Goal: Information Seeking & Learning: Check status

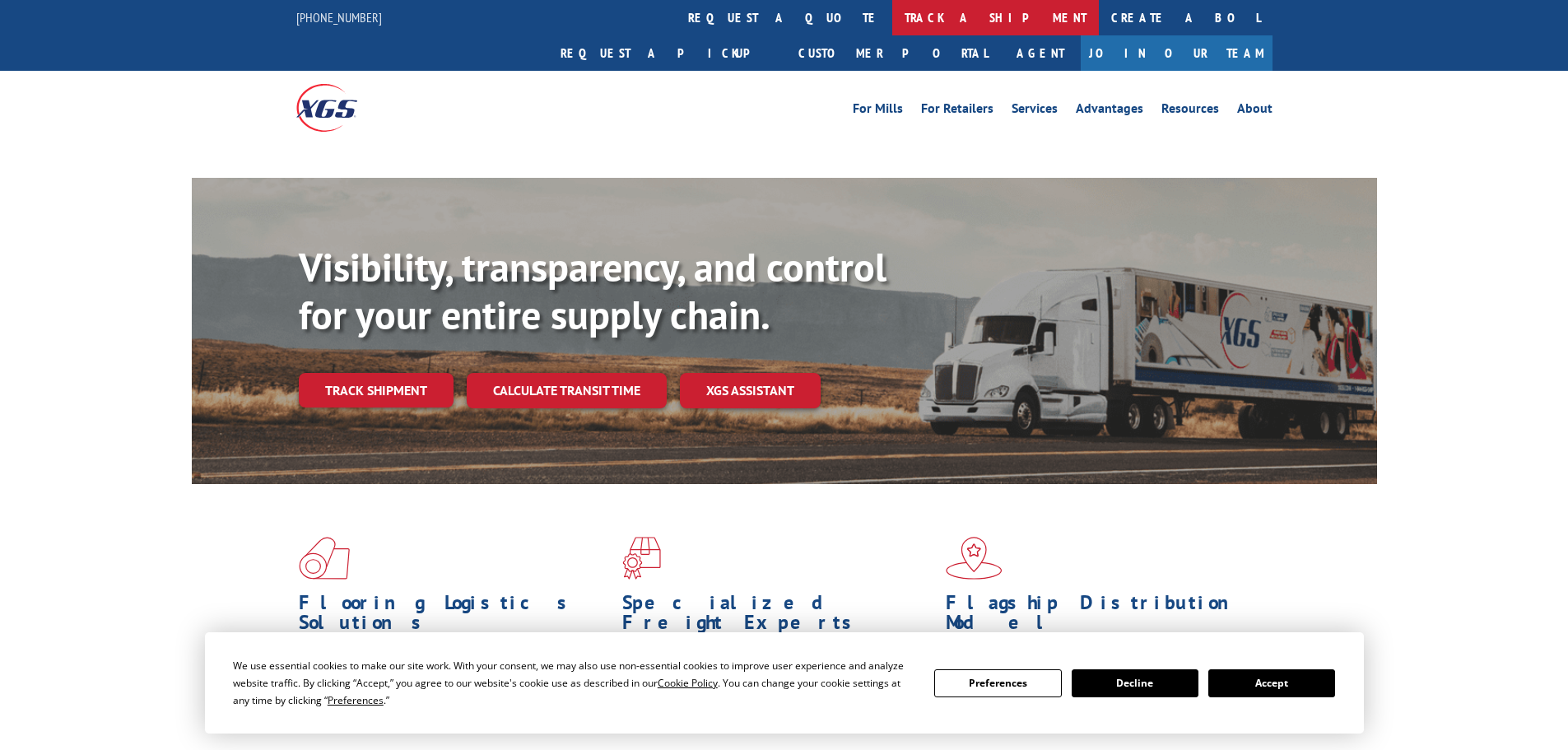
click at [893, 17] on link "track a shipment" at bounding box center [996, 18] width 207 height 35
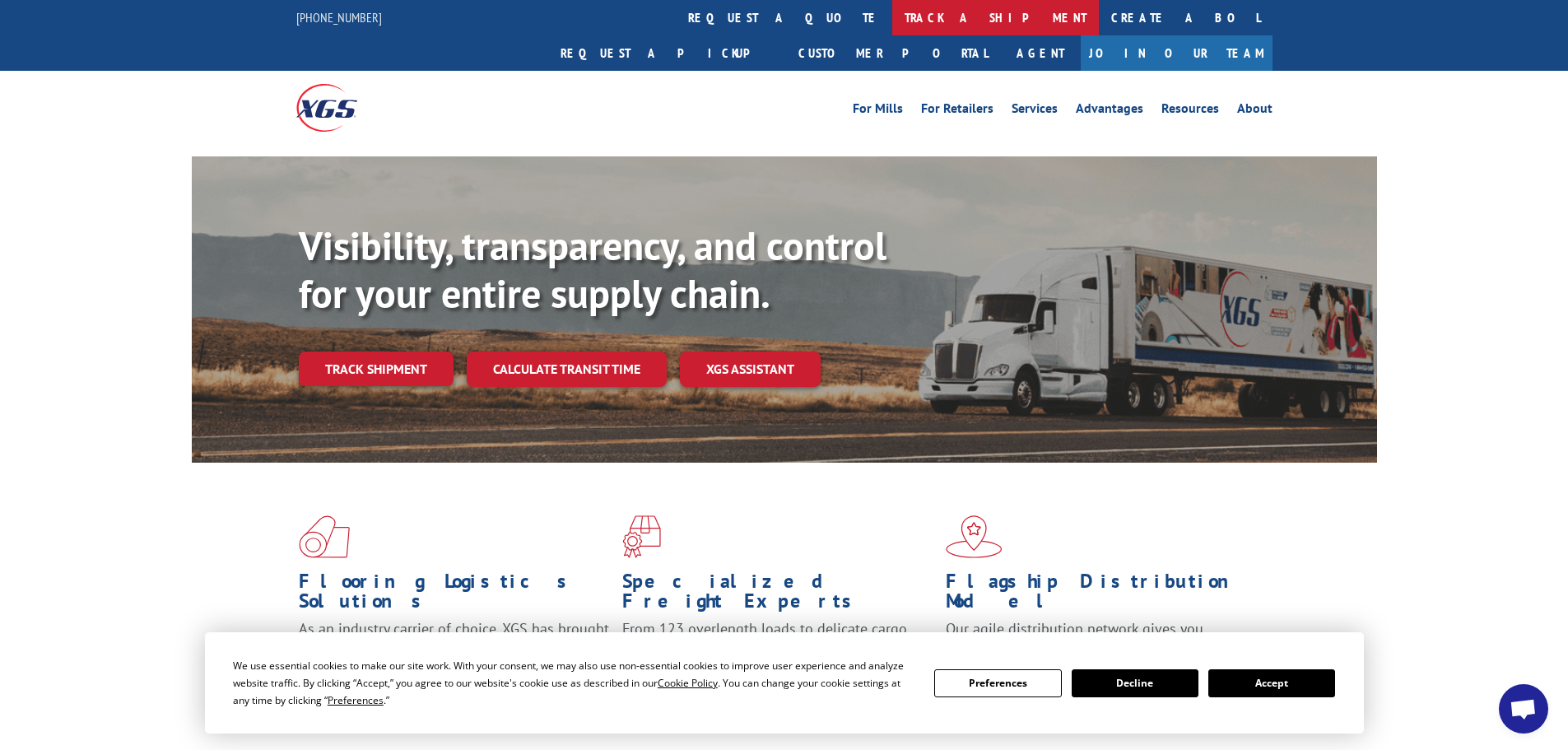
click at [893, 17] on link "track a shipment" at bounding box center [996, 18] width 207 height 35
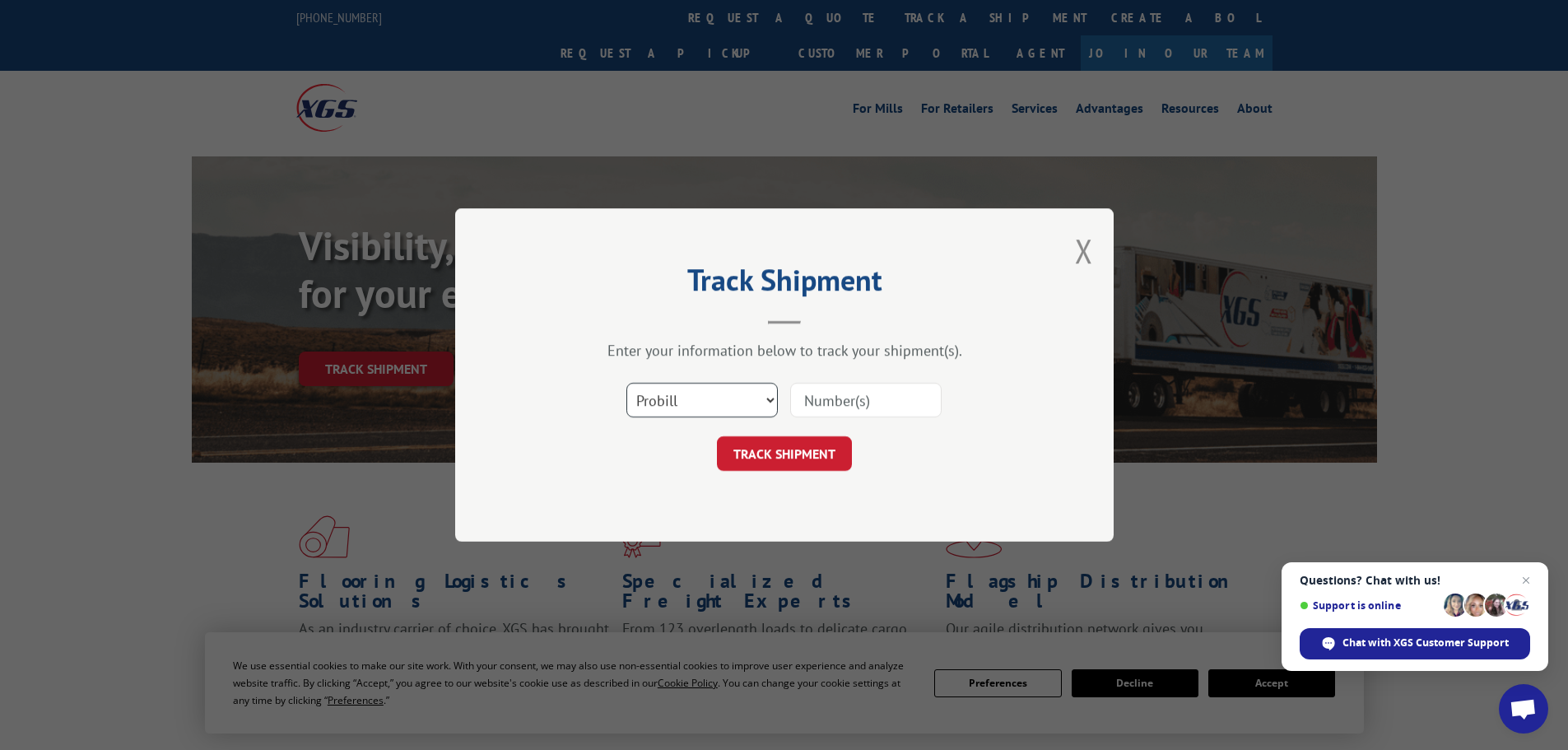
click at [755, 401] on select "Select category... Probill BOL PO" at bounding box center [703, 400] width 151 height 34
select select "po"
click at [627, 383] on select "Select category... Probill BOL PO" at bounding box center [703, 400] width 151 height 34
click at [865, 392] on input at bounding box center [866, 400] width 151 height 34
paste input "74481135"
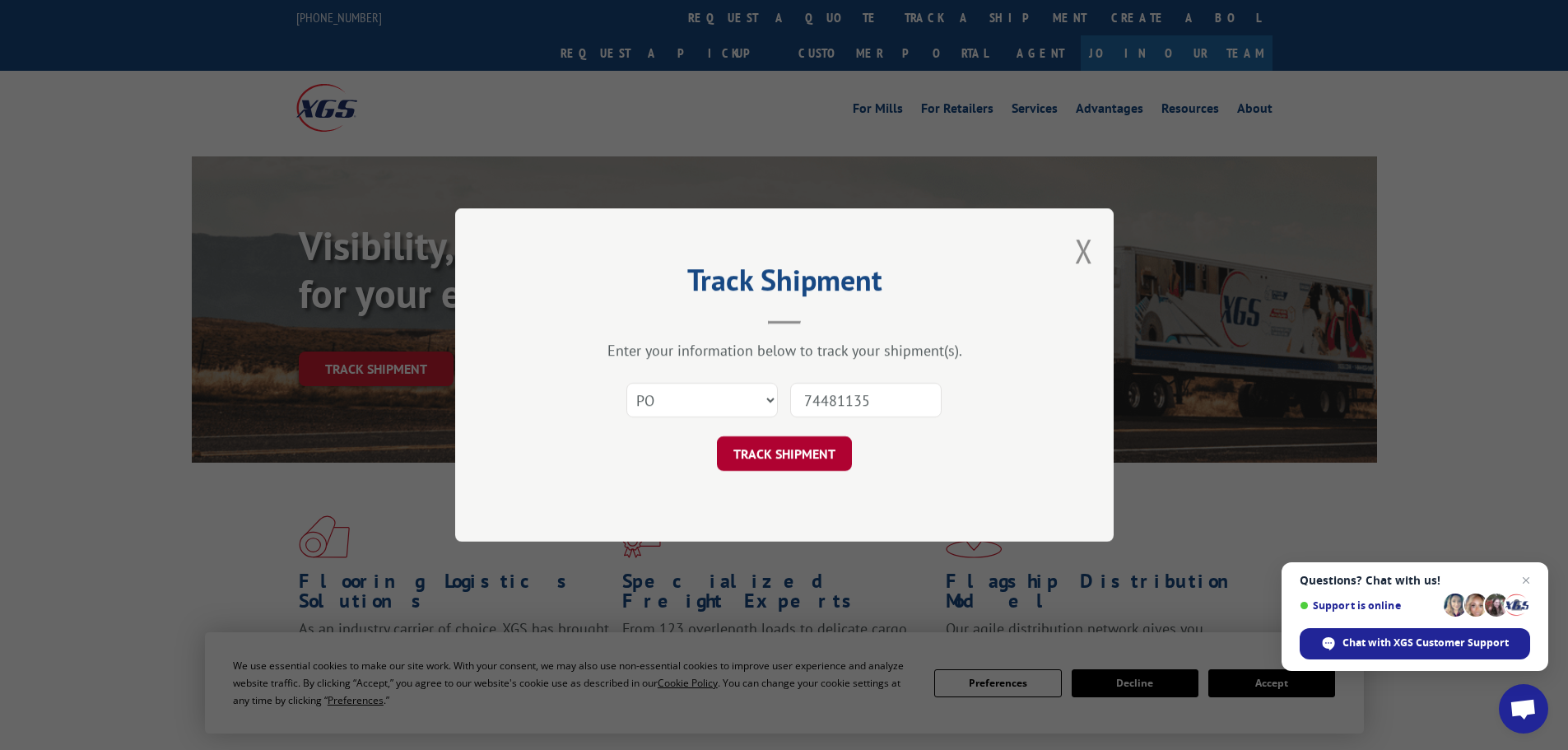
type input "74481135"
click at [786, 452] on button "TRACK SHIPMENT" at bounding box center [784, 453] width 135 height 34
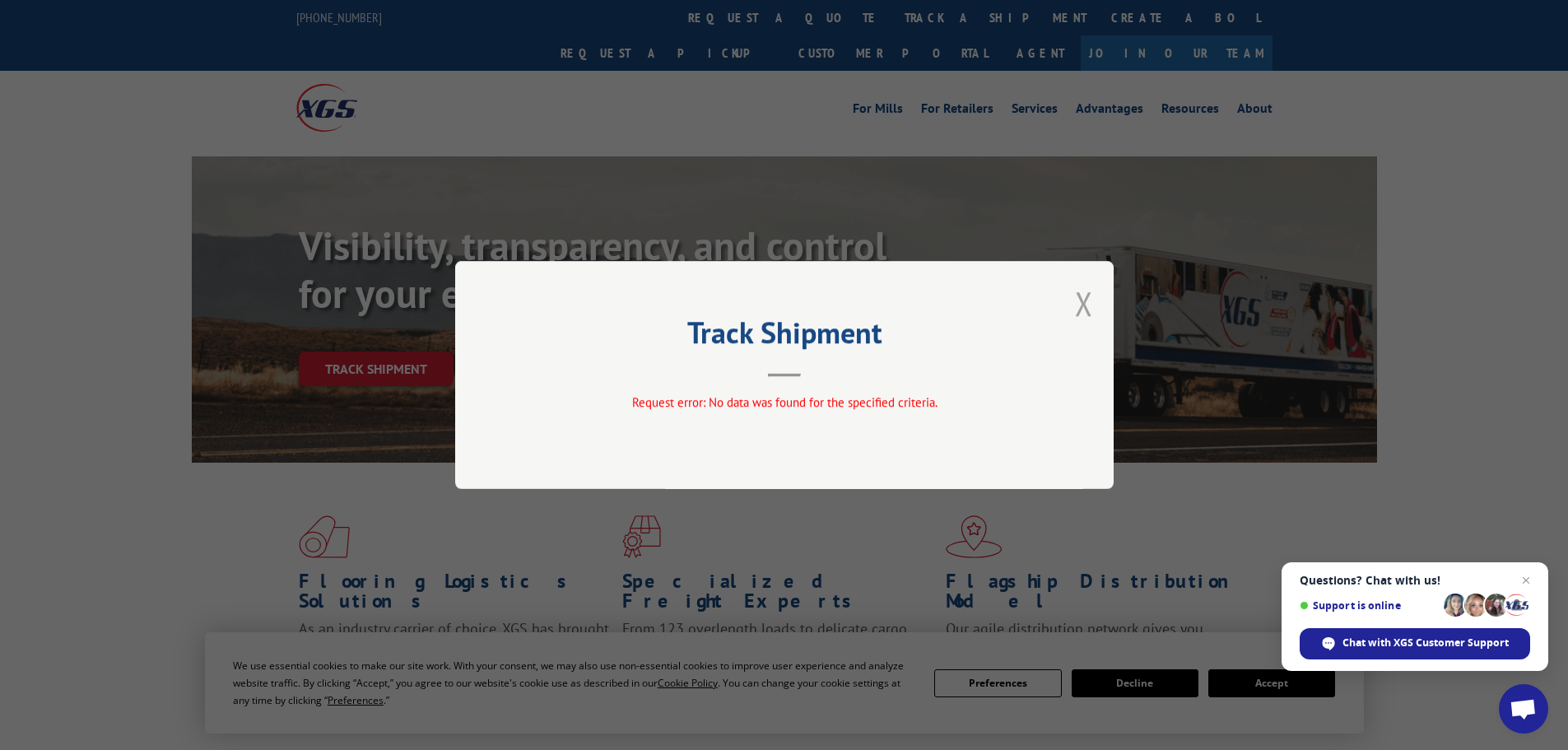
click at [1083, 299] on button "Close modal" at bounding box center [1084, 304] width 18 height 44
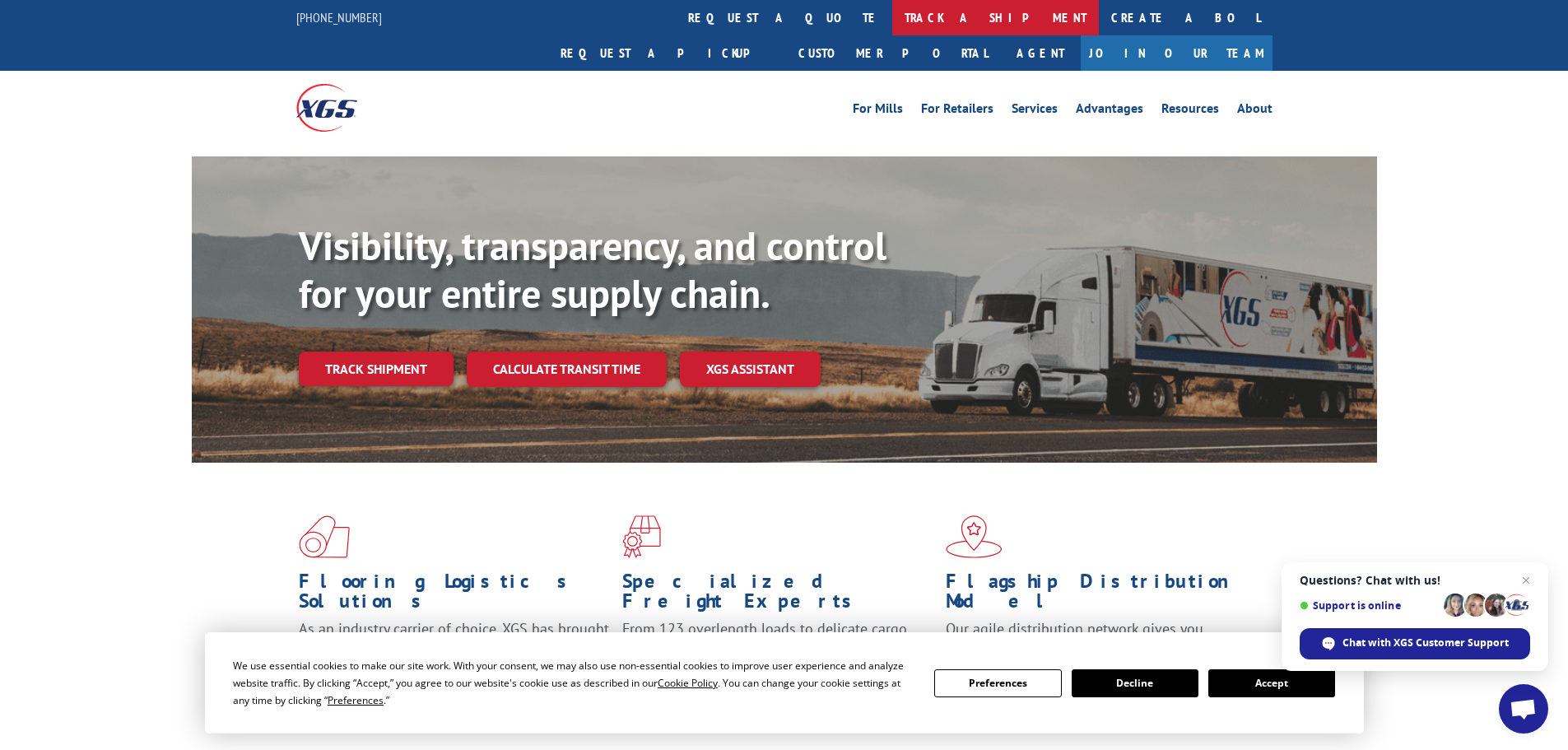
click at [893, 15] on link "track a shipment" at bounding box center [996, 18] width 207 height 35
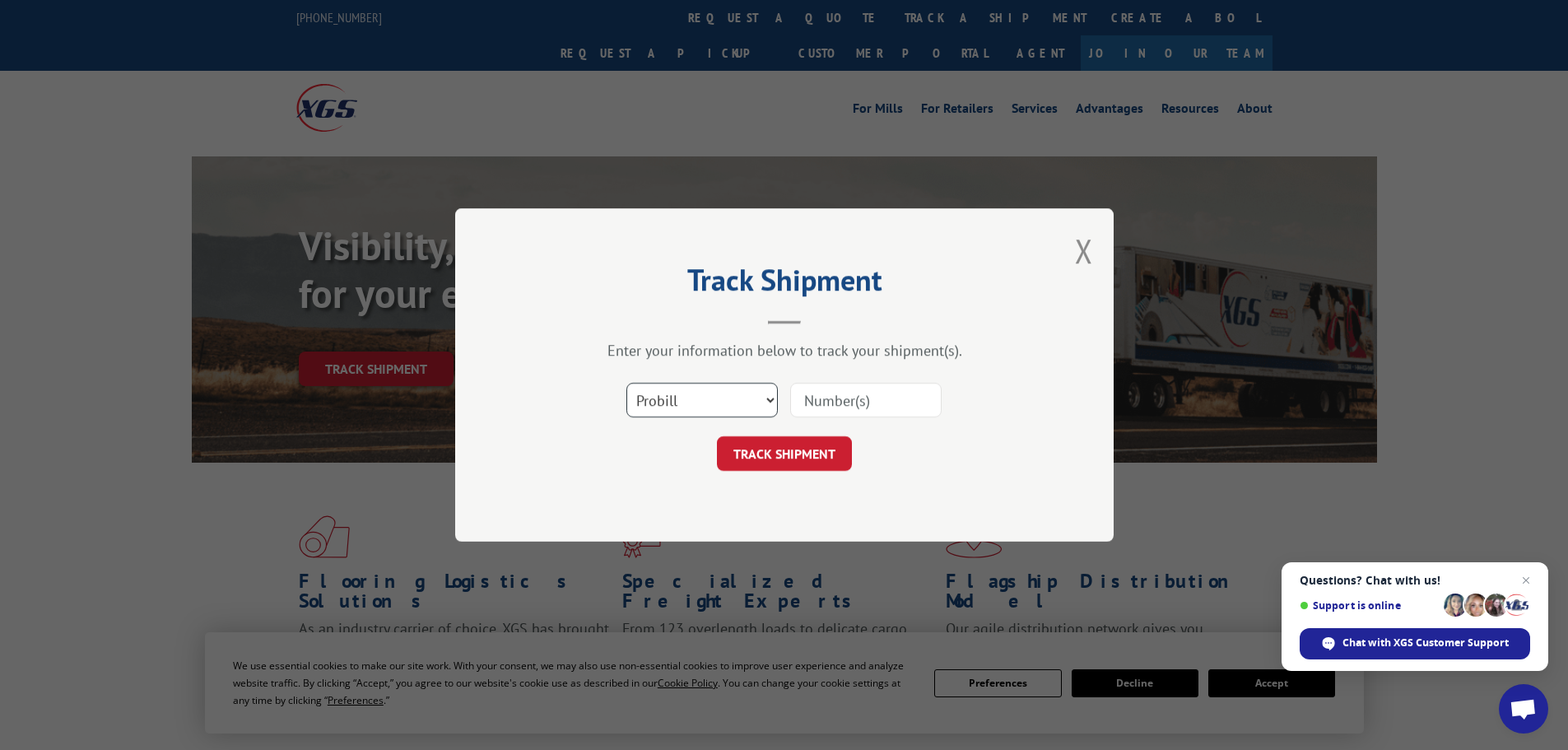
click at [733, 404] on select "Select category... Probill BOL PO" at bounding box center [703, 400] width 151 height 34
select select "po"
click at [627, 383] on select "Select category... Probill BOL PO" at bounding box center [703, 400] width 151 height 34
click at [805, 393] on input at bounding box center [866, 400] width 151 height 34
paste input "74515184"
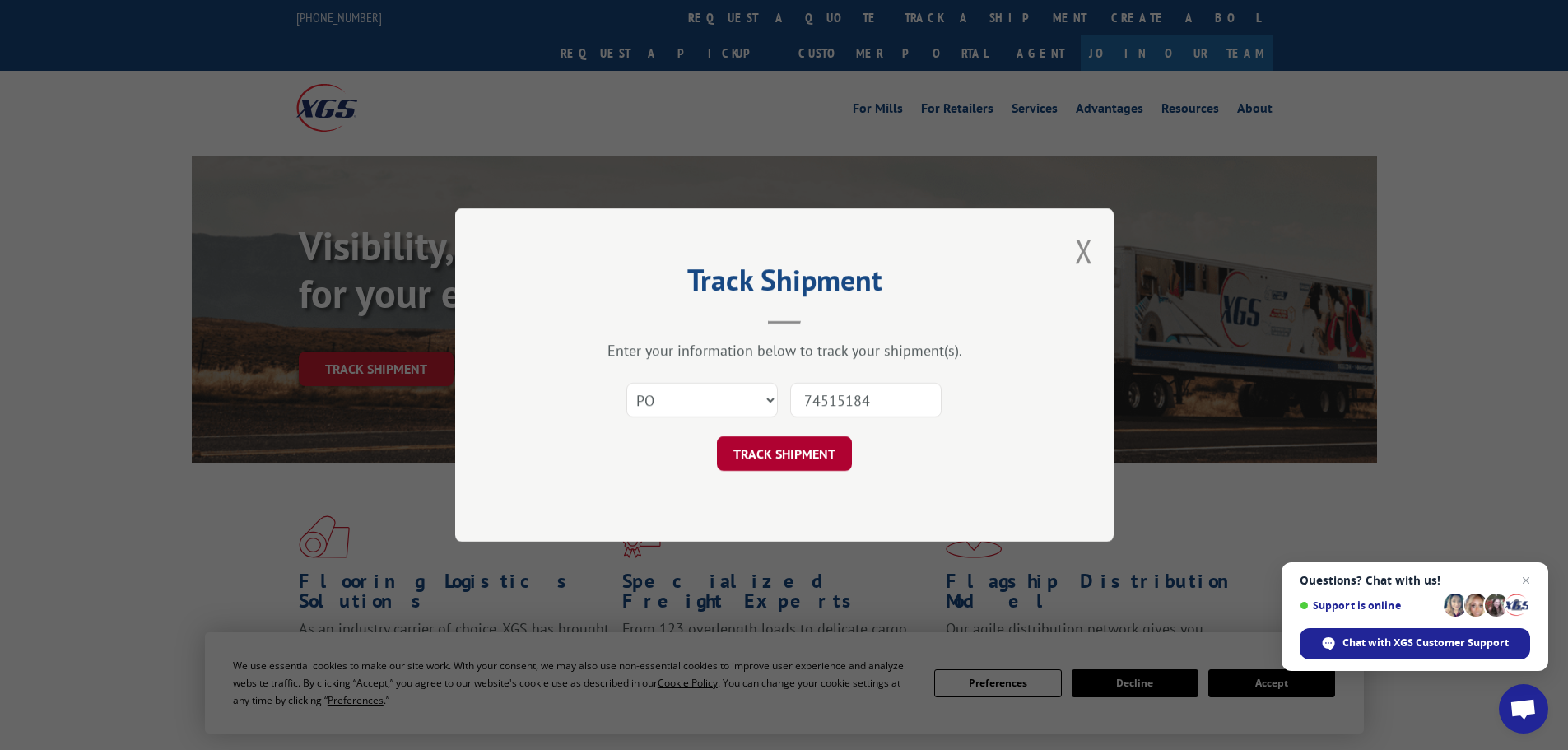
type input "74515184"
click at [822, 450] on button "TRACK SHIPMENT" at bounding box center [784, 453] width 135 height 34
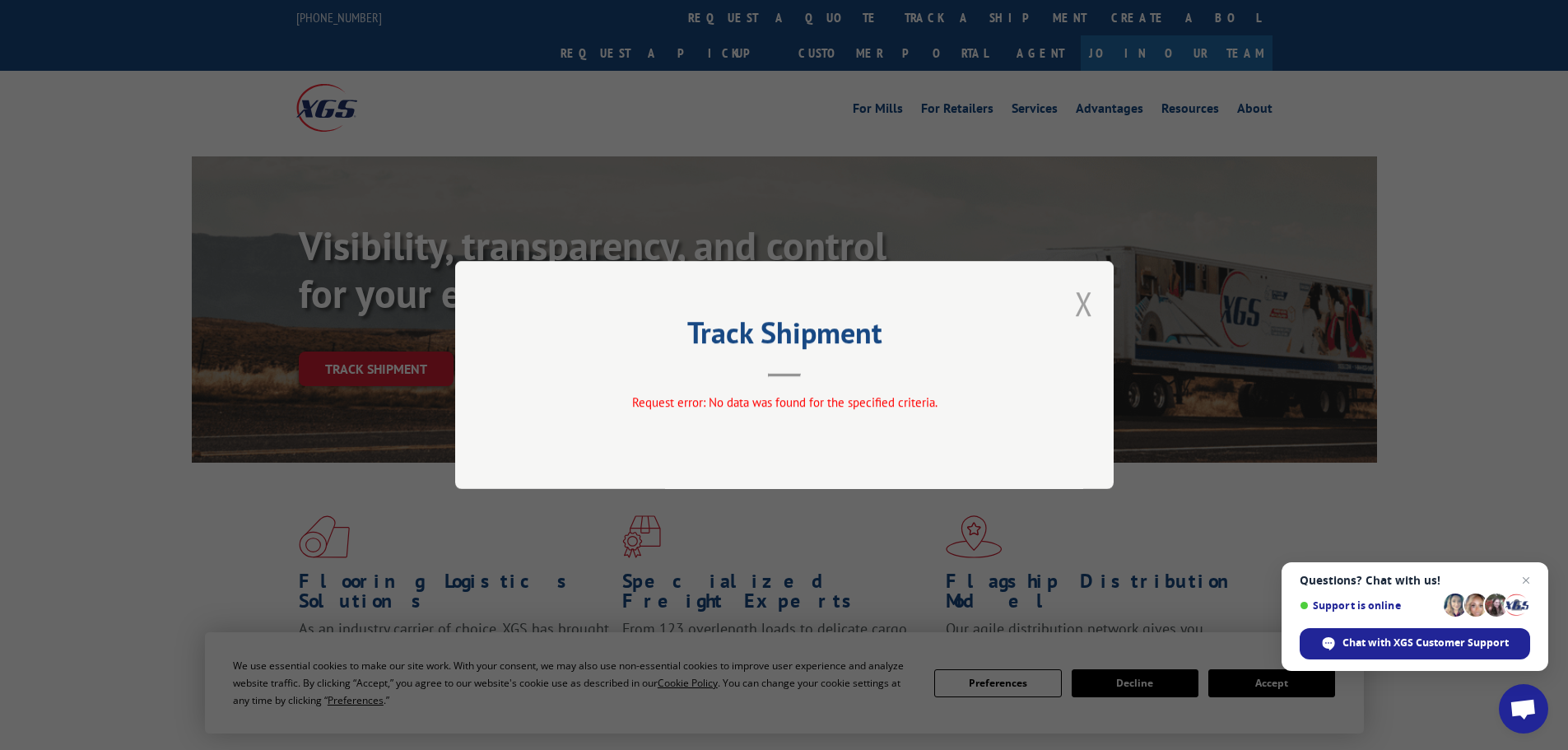
click at [1086, 306] on button "Close modal" at bounding box center [1084, 304] width 18 height 44
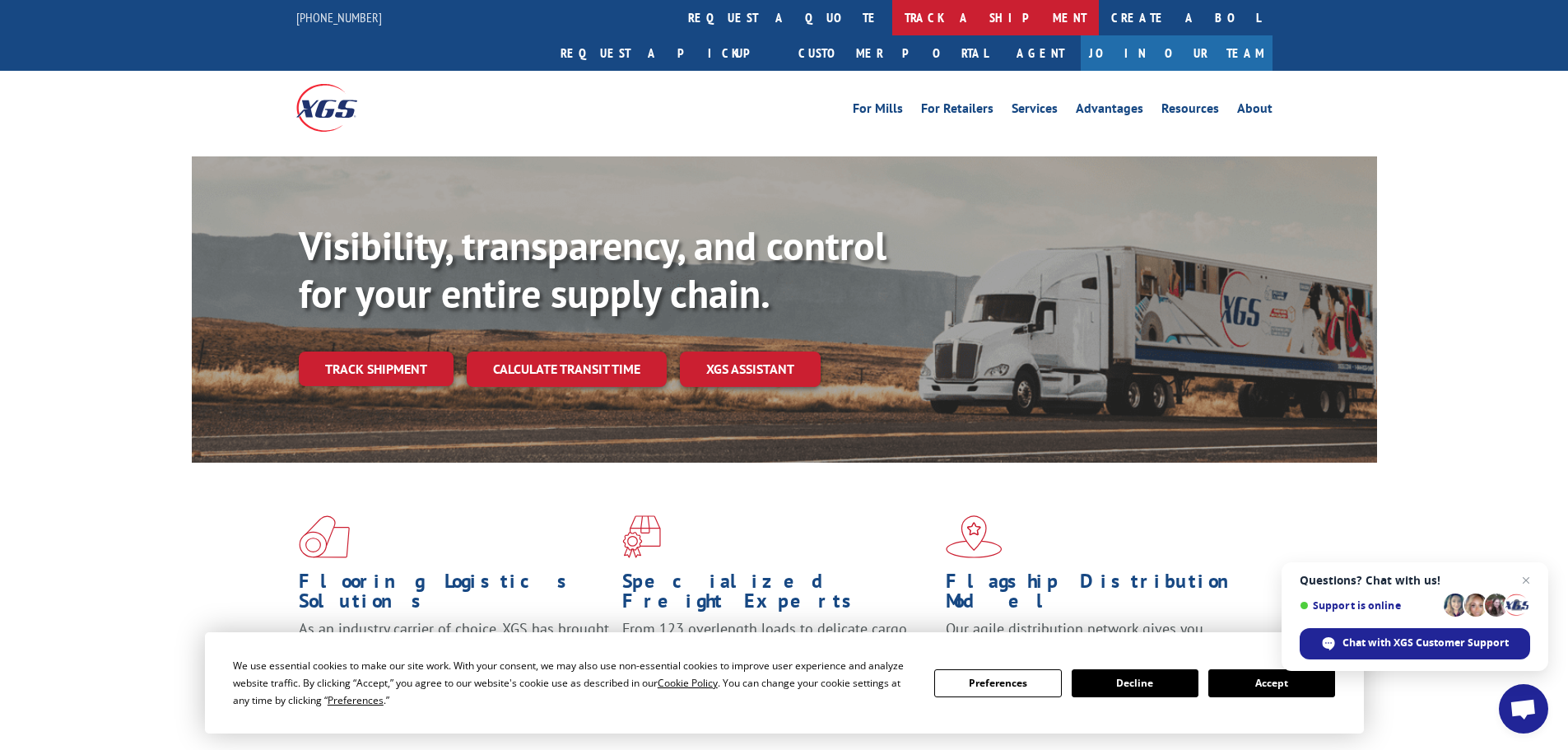
click at [893, 11] on link "track a shipment" at bounding box center [996, 18] width 207 height 35
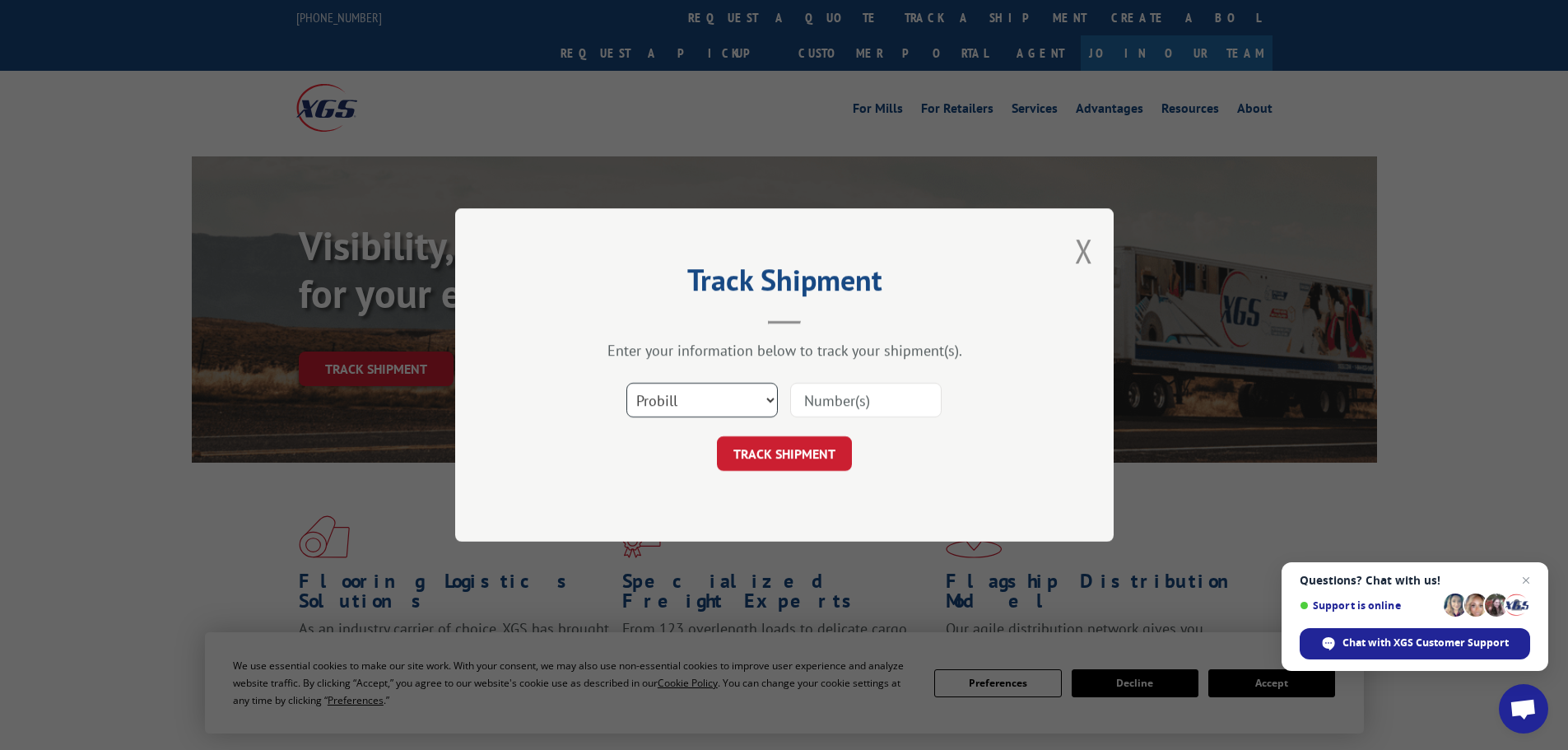
click at [674, 399] on select "Select category... Probill BOL PO" at bounding box center [703, 400] width 151 height 34
select select "po"
click at [627, 383] on select "Select category... Probill BOL PO" at bounding box center [703, 400] width 151 height 34
click at [806, 389] on input at bounding box center [866, 400] width 151 height 34
paste input "74481135"
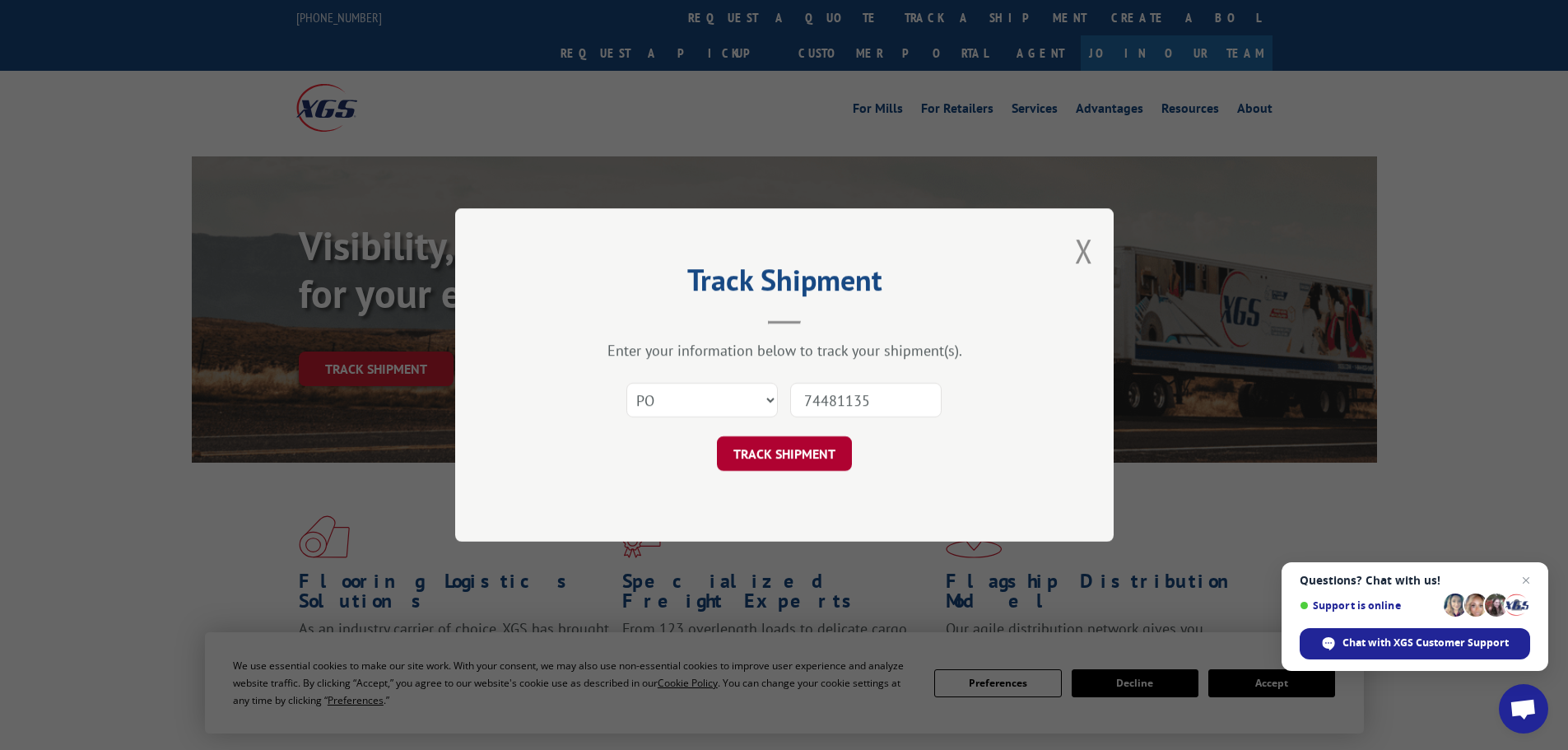
type input "74481135"
click at [807, 451] on button "TRACK SHIPMENT" at bounding box center [784, 453] width 135 height 34
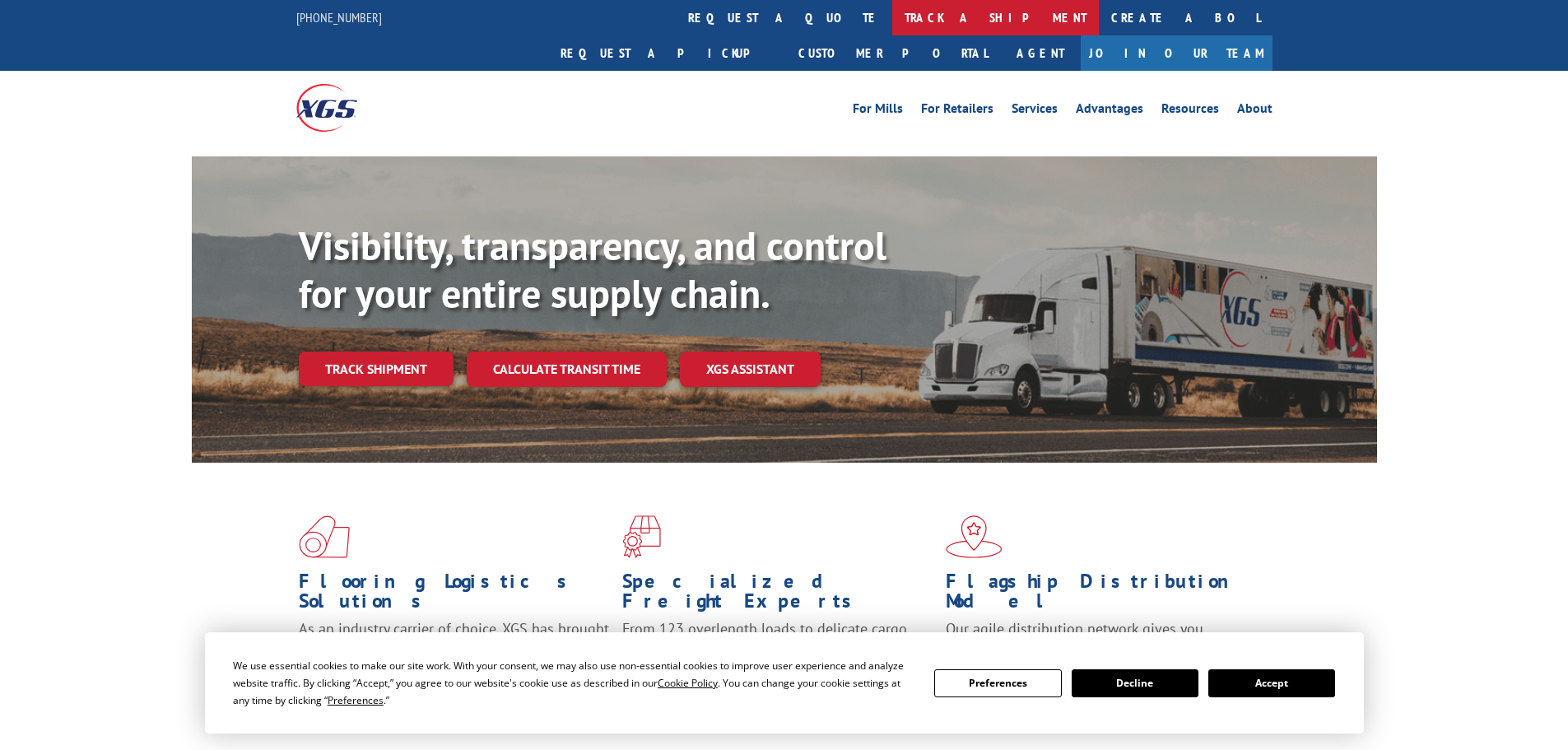
click at [893, 5] on link "track a shipment" at bounding box center [996, 18] width 207 height 35
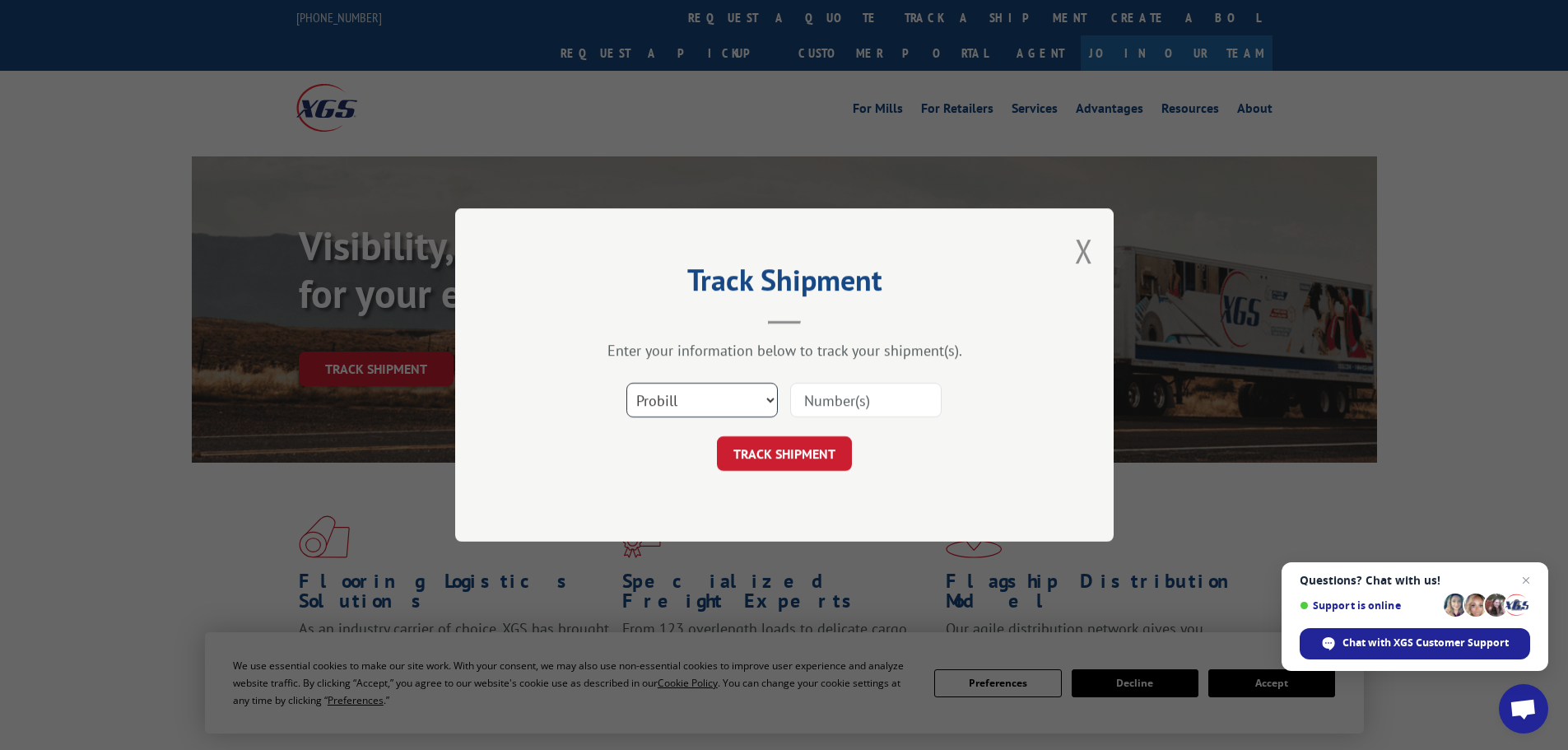
click at [718, 396] on select "Select category... Probill BOL PO" at bounding box center [703, 400] width 151 height 34
select select "po"
click at [627, 383] on select "Select category... Probill BOL PO" at bounding box center [703, 400] width 151 height 34
click at [815, 403] on input at bounding box center [866, 400] width 151 height 34
type input "744881135"
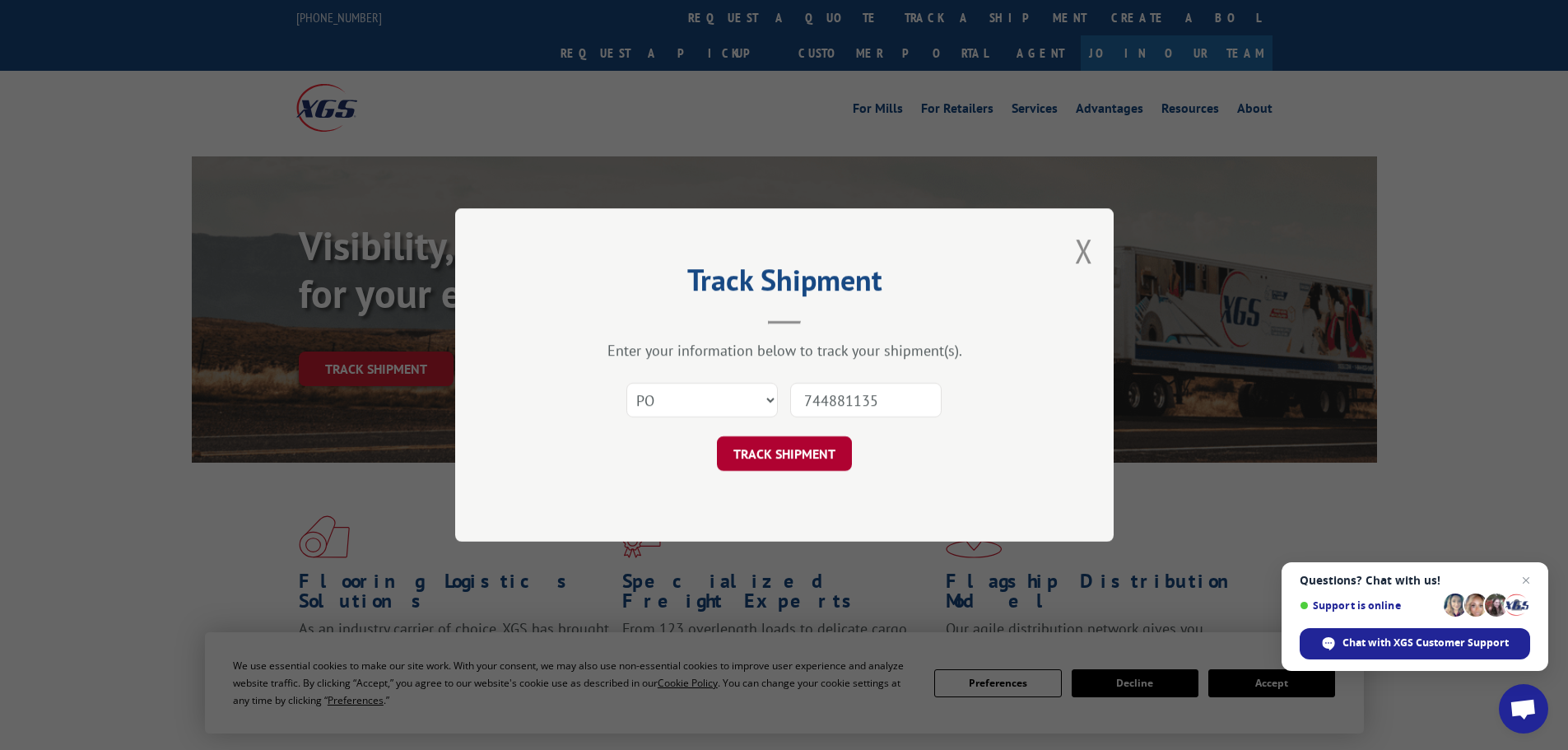
click at [788, 447] on button "TRACK SHIPMENT" at bounding box center [784, 453] width 135 height 34
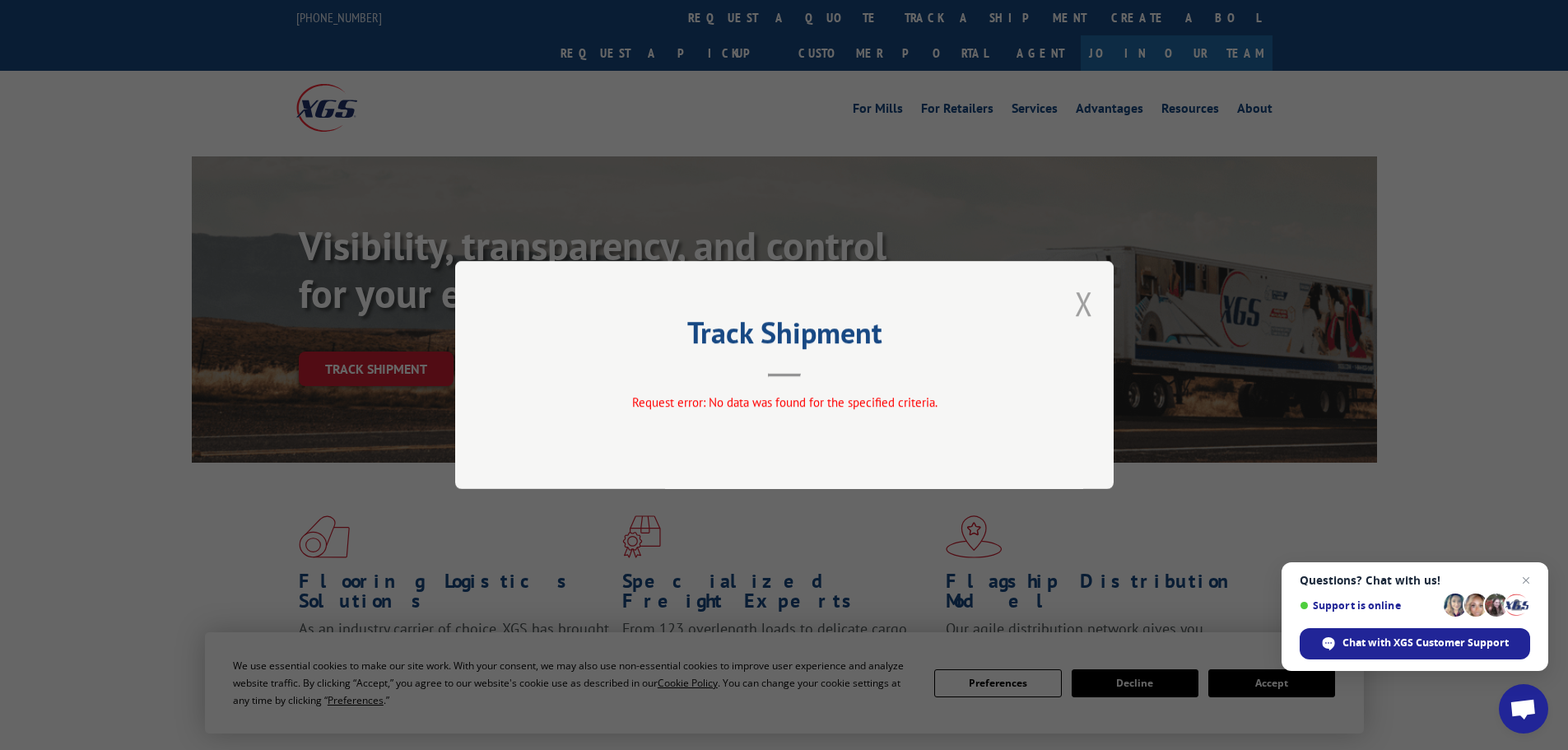
click at [1085, 298] on button "Close modal" at bounding box center [1084, 304] width 18 height 44
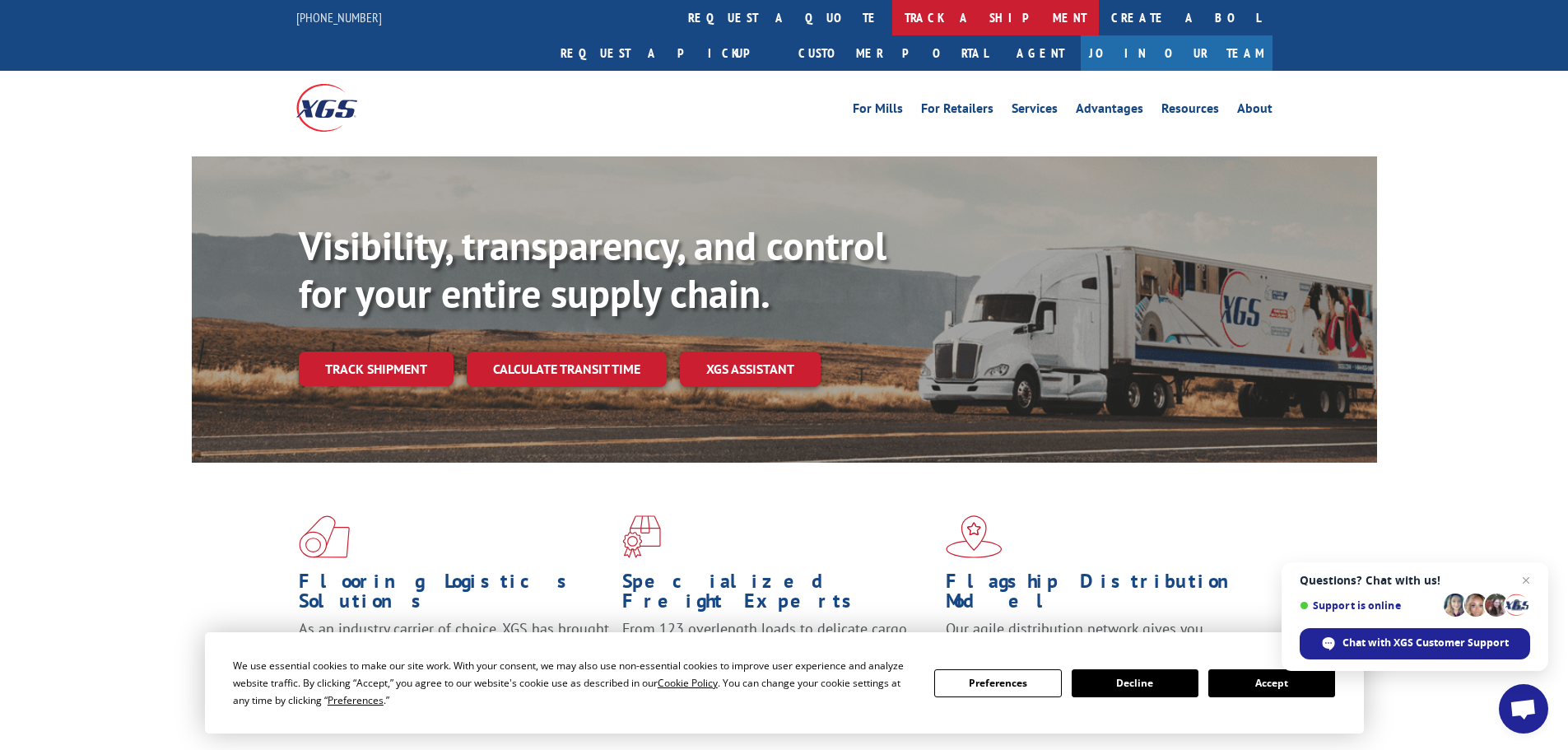
click at [893, 19] on link "track a shipment" at bounding box center [996, 18] width 207 height 35
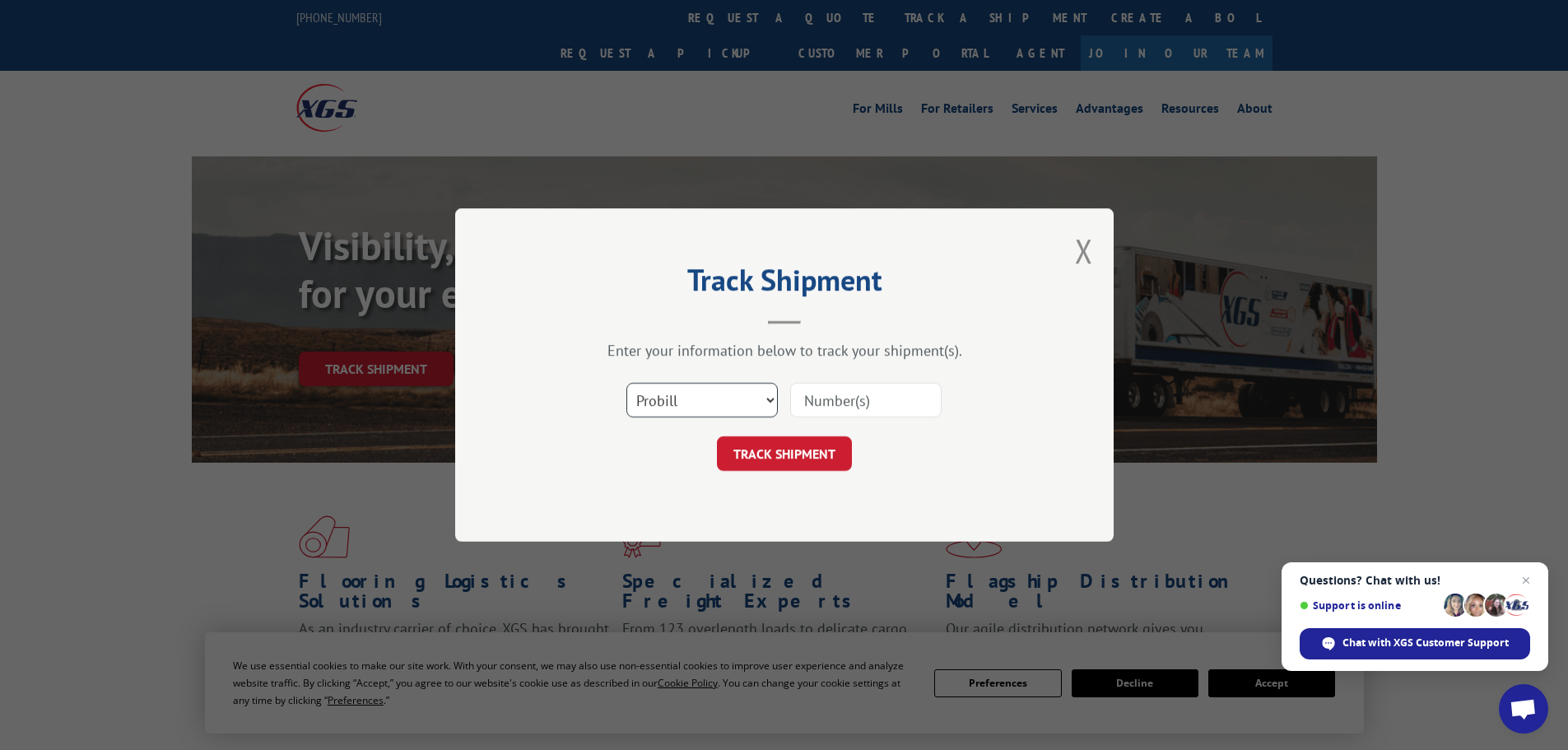
click at [737, 402] on select "Select category... Probill BOL PO" at bounding box center [703, 400] width 151 height 34
select select "po"
click at [627, 383] on select "Select category... Probill BOL PO" at bounding box center [703, 400] width 151 height 34
click at [841, 393] on input at bounding box center [866, 400] width 151 height 34
type input "74481135"
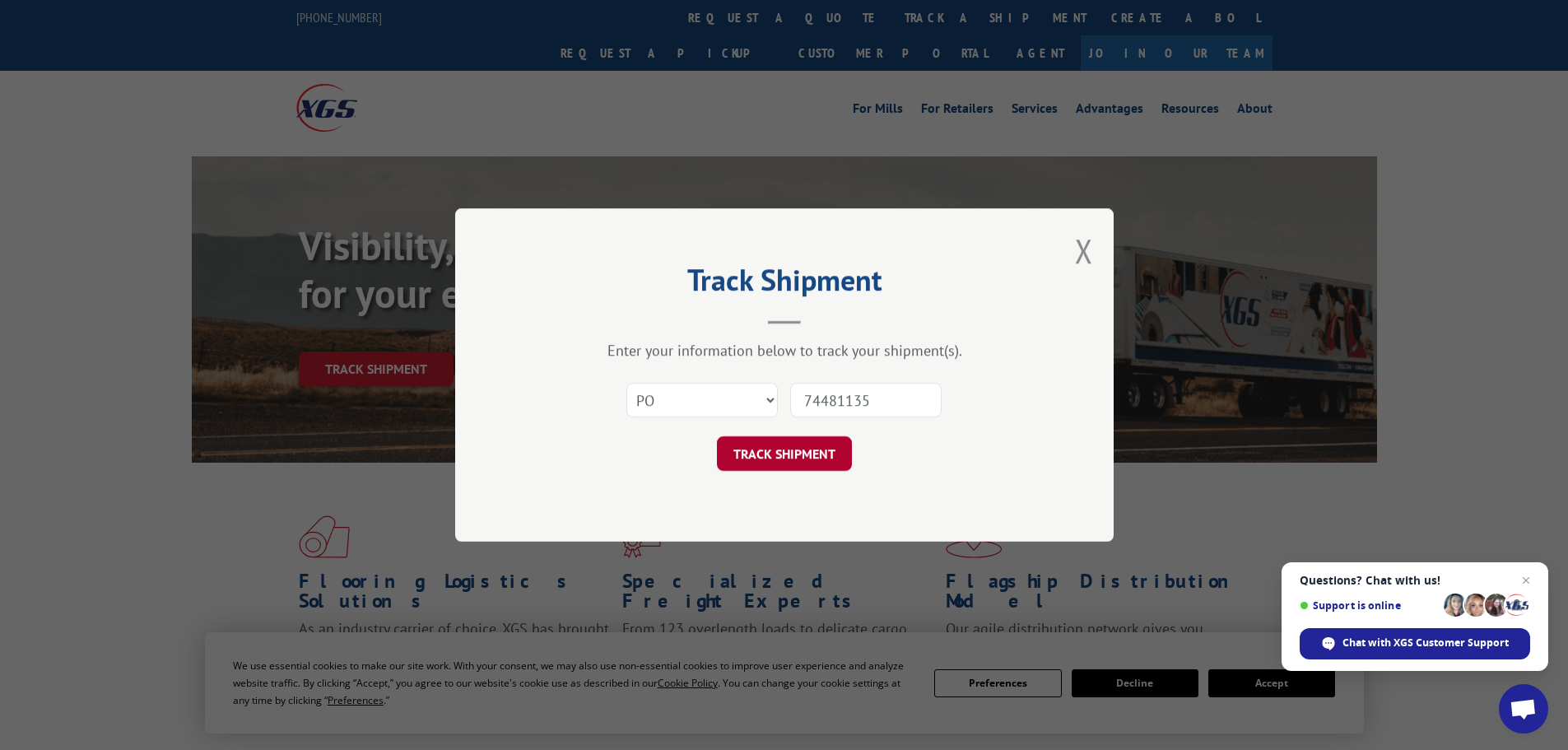
click at [828, 443] on button "TRACK SHIPMENT" at bounding box center [784, 453] width 135 height 34
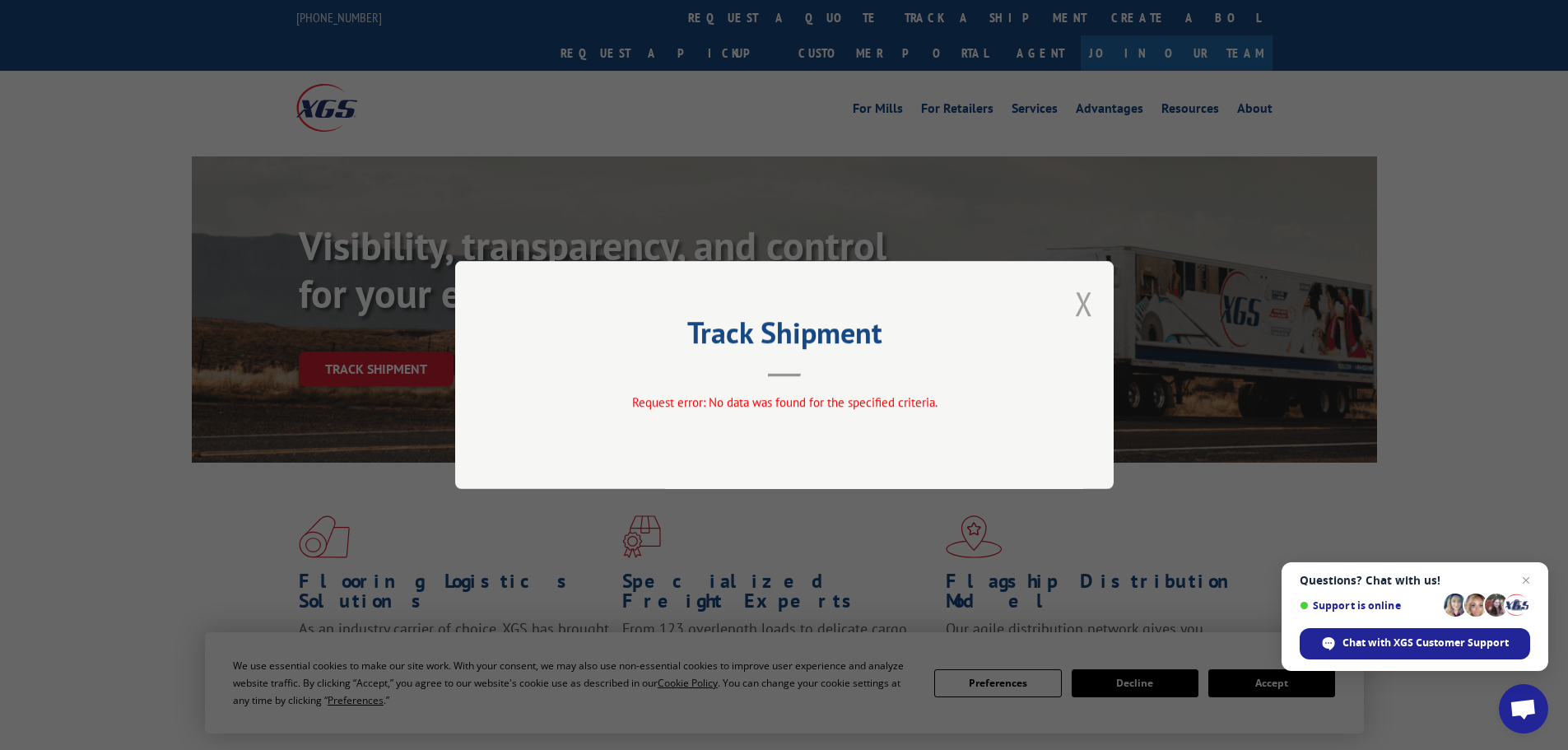
click at [1089, 303] on button "Close modal" at bounding box center [1084, 304] width 18 height 44
